Goal: Task Accomplishment & Management: Manage account settings

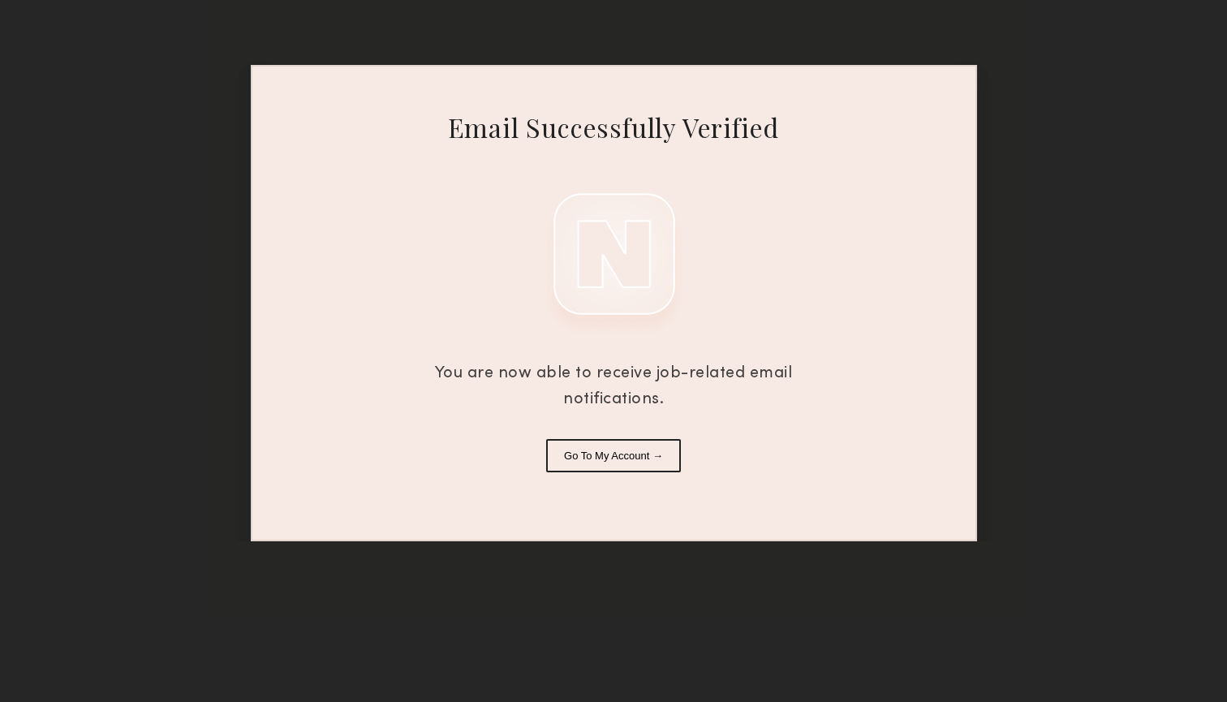
click at [621, 451] on button "Go To My Account →" at bounding box center [613, 455] width 135 height 33
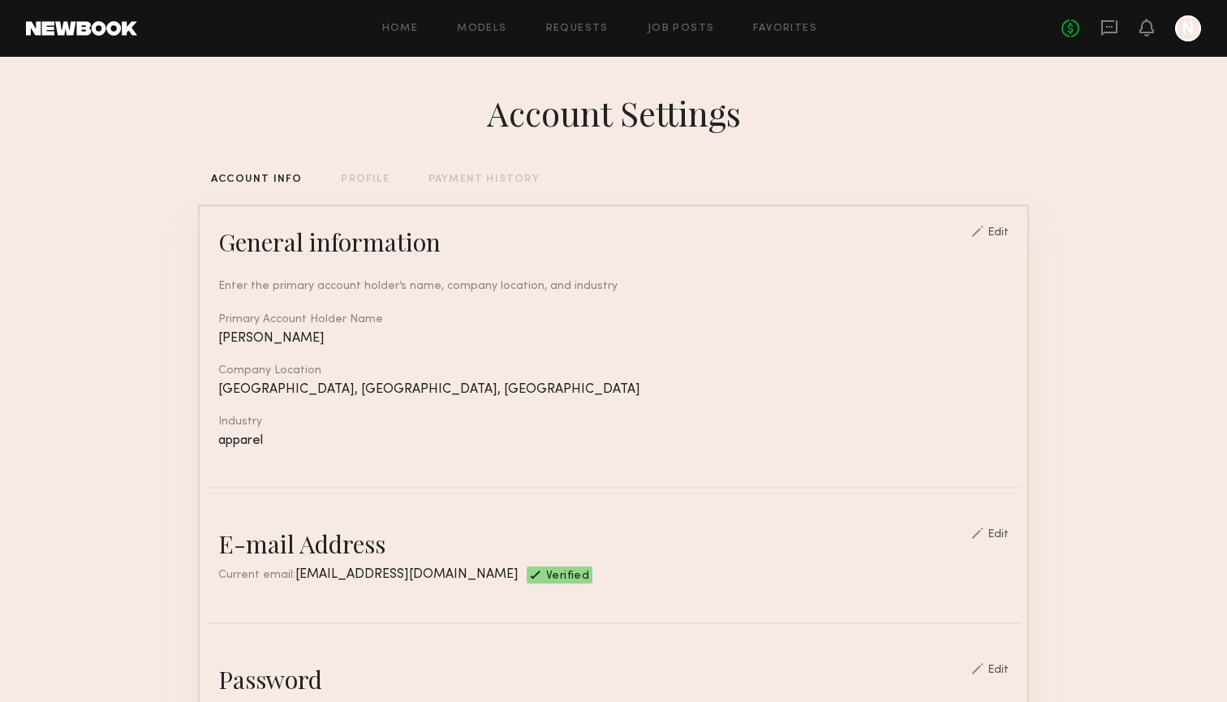
click at [368, 177] on div "PROFILE" at bounding box center [365, 179] width 48 height 11
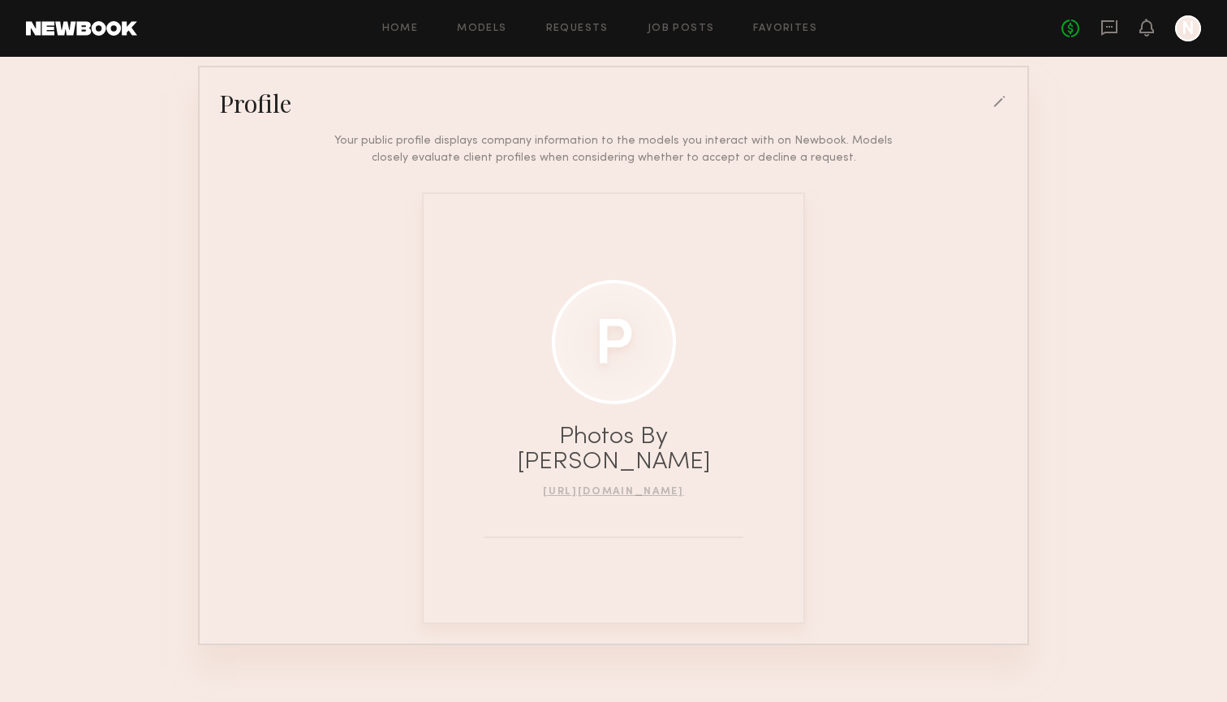
scroll to position [138, 0]
click at [609, 354] on div at bounding box center [614, 343] width 124 height 124
click at [619, 387] on div at bounding box center [614, 343] width 124 height 124
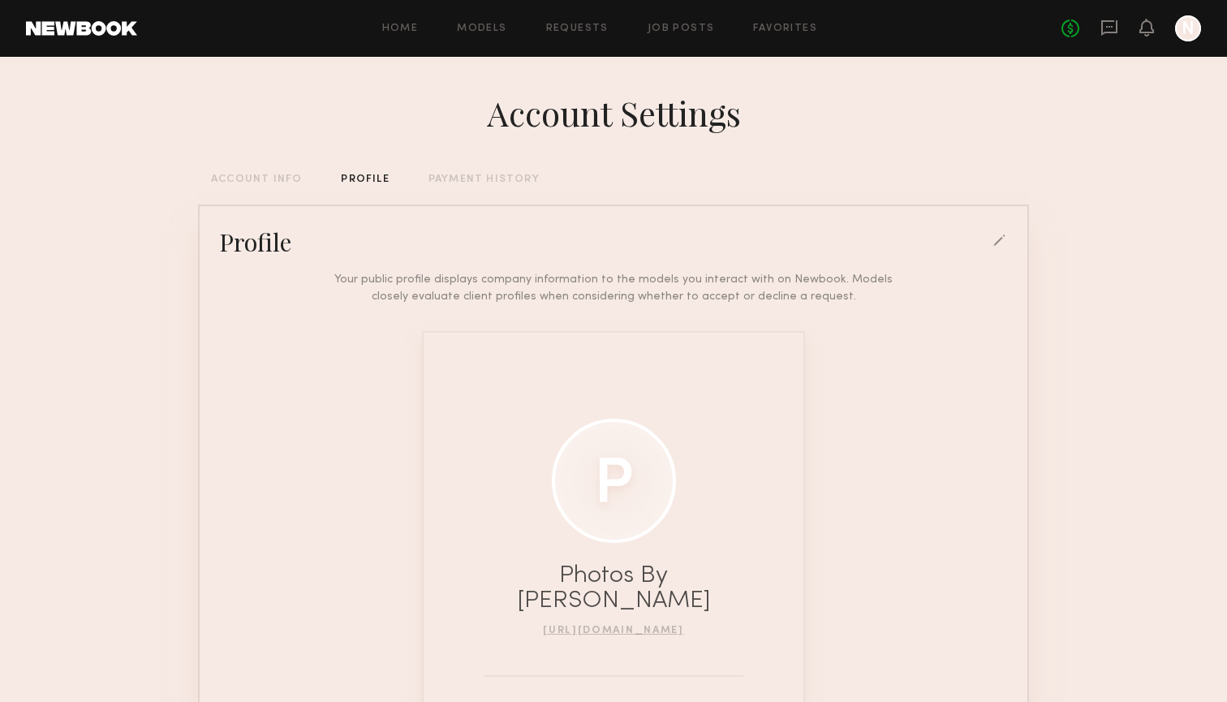
scroll to position [0, 0]
click at [399, 32] on link "Home" at bounding box center [400, 29] width 37 height 11
